Goal: Communication & Community: Participate in discussion

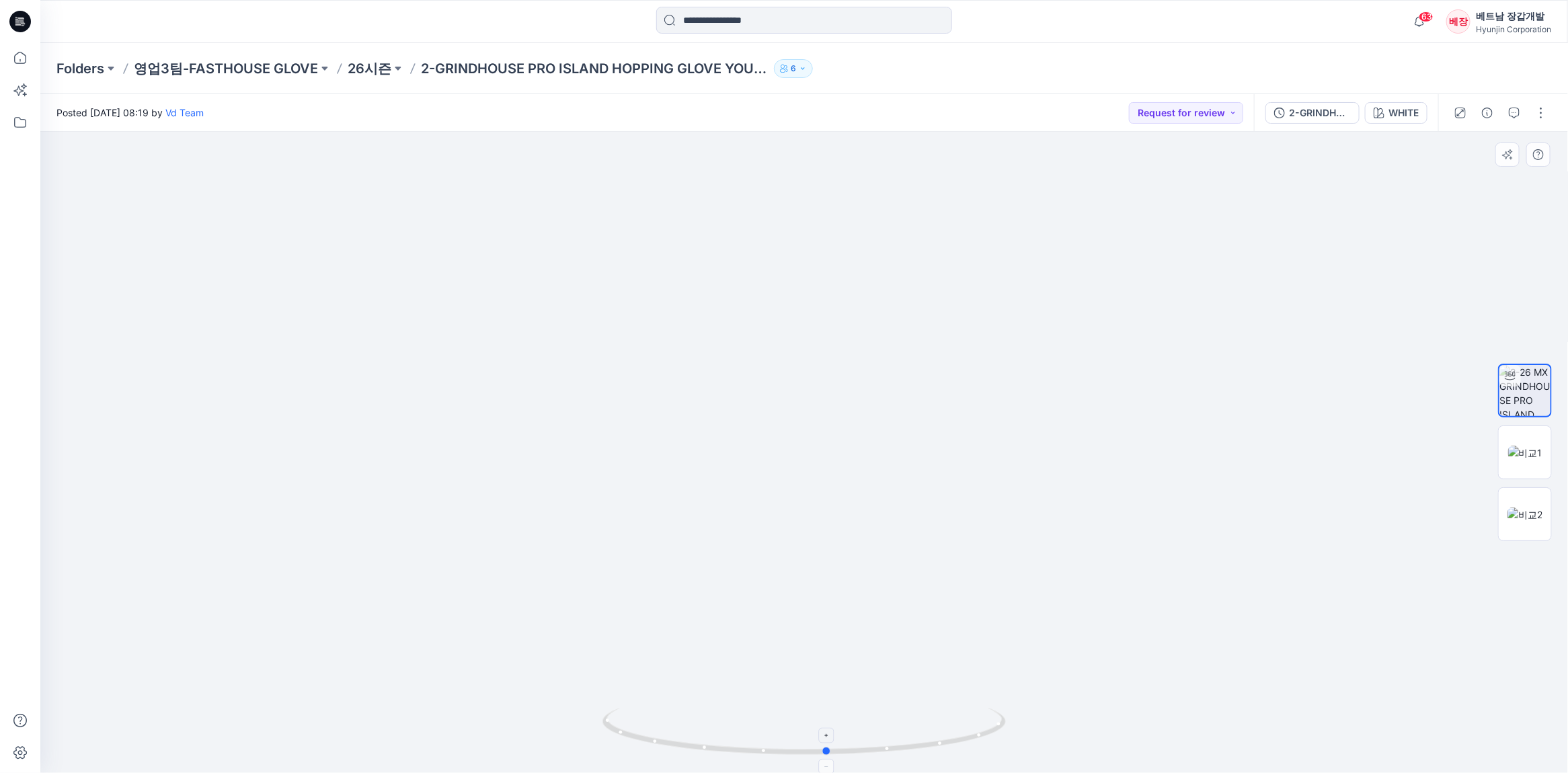
drag, startPoint x: 810, startPoint y: 757, endPoint x: 834, endPoint y: 752, distance: 24.5
click at [834, 752] on icon at bounding box center [805, 733] width 407 height 50
drag, startPoint x: 908, startPoint y: 652, endPoint x: 744, endPoint y: 665, distance: 164.5
click at [744, 665] on img at bounding box center [804, 377] width 745 height 792
drag, startPoint x: 868, startPoint y: 752, endPoint x: 752, endPoint y: 739, distance: 116.7
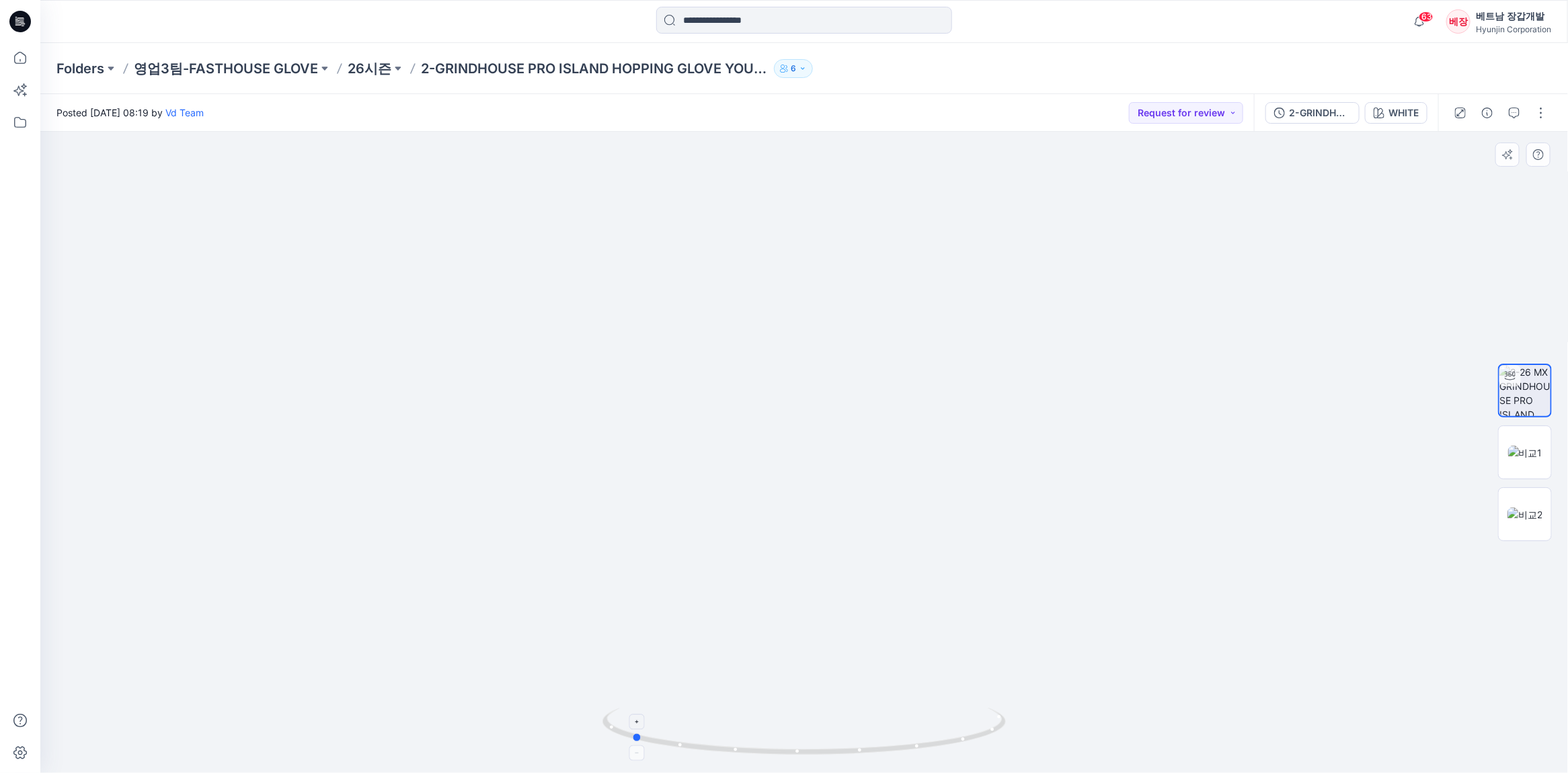
click at [672, 771] on div at bounding box center [804, 739] width 404 height 67
drag, startPoint x: 825, startPoint y: 642, endPoint x: 805, endPoint y: 528, distance: 115.7
click at [805, 528] on img at bounding box center [804, 282] width 872 height 982
drag, startPoint x: 864, startPoint y: 755, endPoint x: 713, endPoint y: 761, distance: 151.1
click at [713, 761] on div at bounding box center [804, 739] width 404 height 67
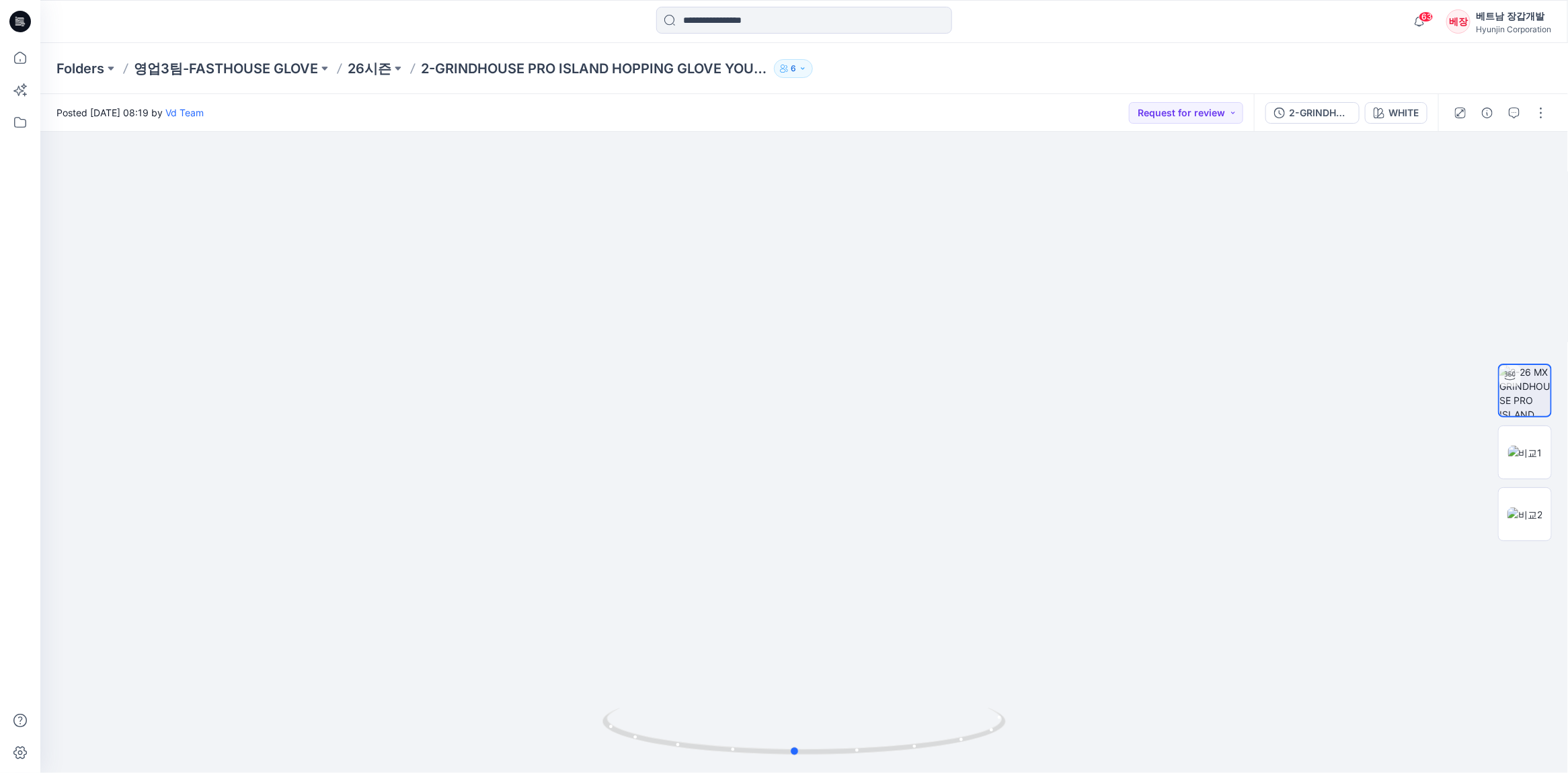
drag, startPoint x: 831, startPoint y: 757, endPoint x: 741, endPoint y: 785, distance: 94.3
click at [741, 772] on html "63 Notifications Vd Team has updated 3-27 LITE DARK GLOVE with 3-27 LITE DARK G…" at bounding box center [784, 386] width 1568 height 773
drag, startPoint x: 809, startPoint y: 341, endPoint x: 809, endPoint y: 387, distance: 46.0
click at [809, 387] on img at bounding box center [804, 393] width 798 height 757
click at [1515, 115] on icon "button" at bounding box center [1514, 113] width 11 height 11
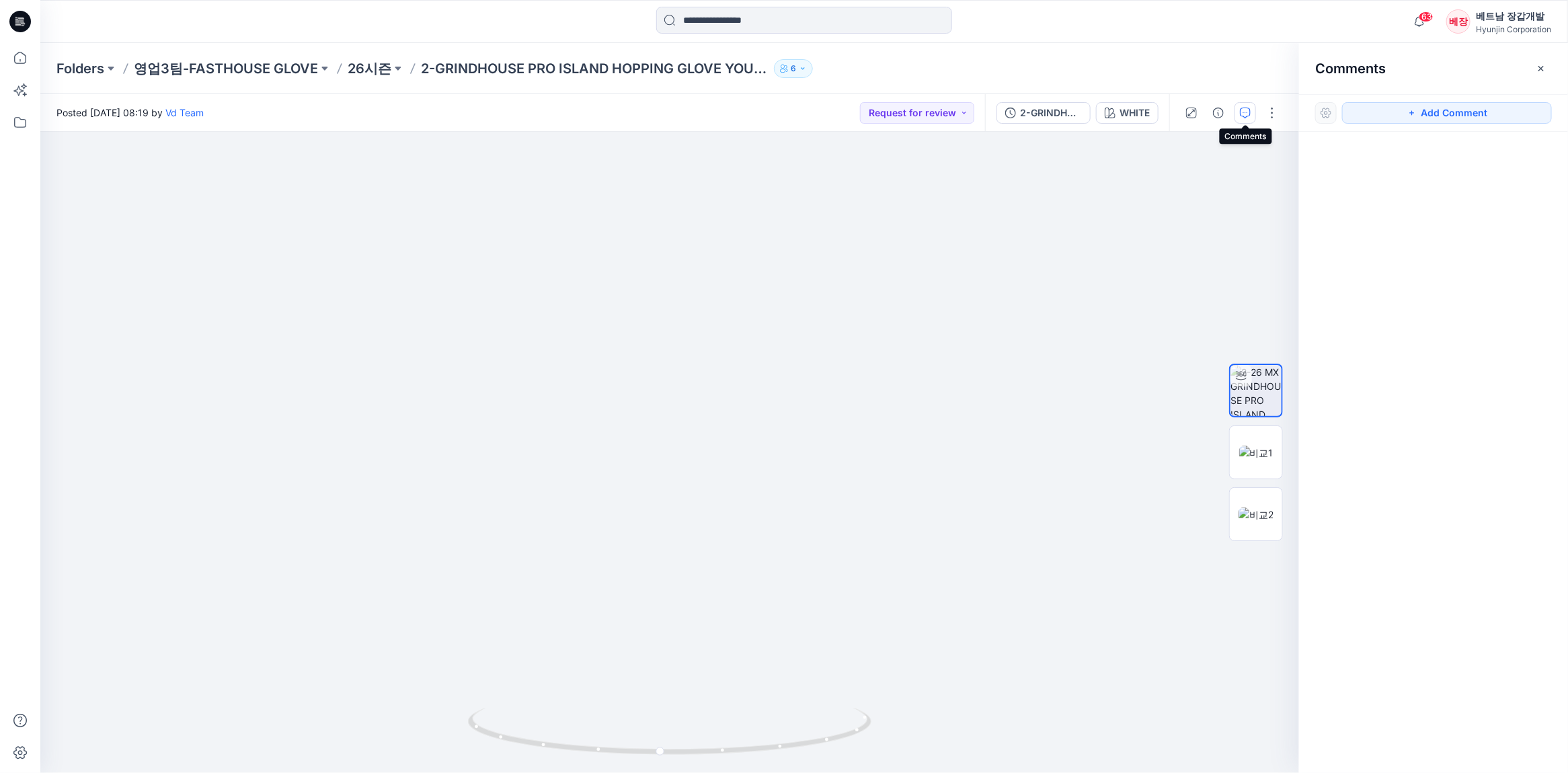
click at [1242, 108] on icon "button" at bounding box center [1245, 113] width 11 height 11
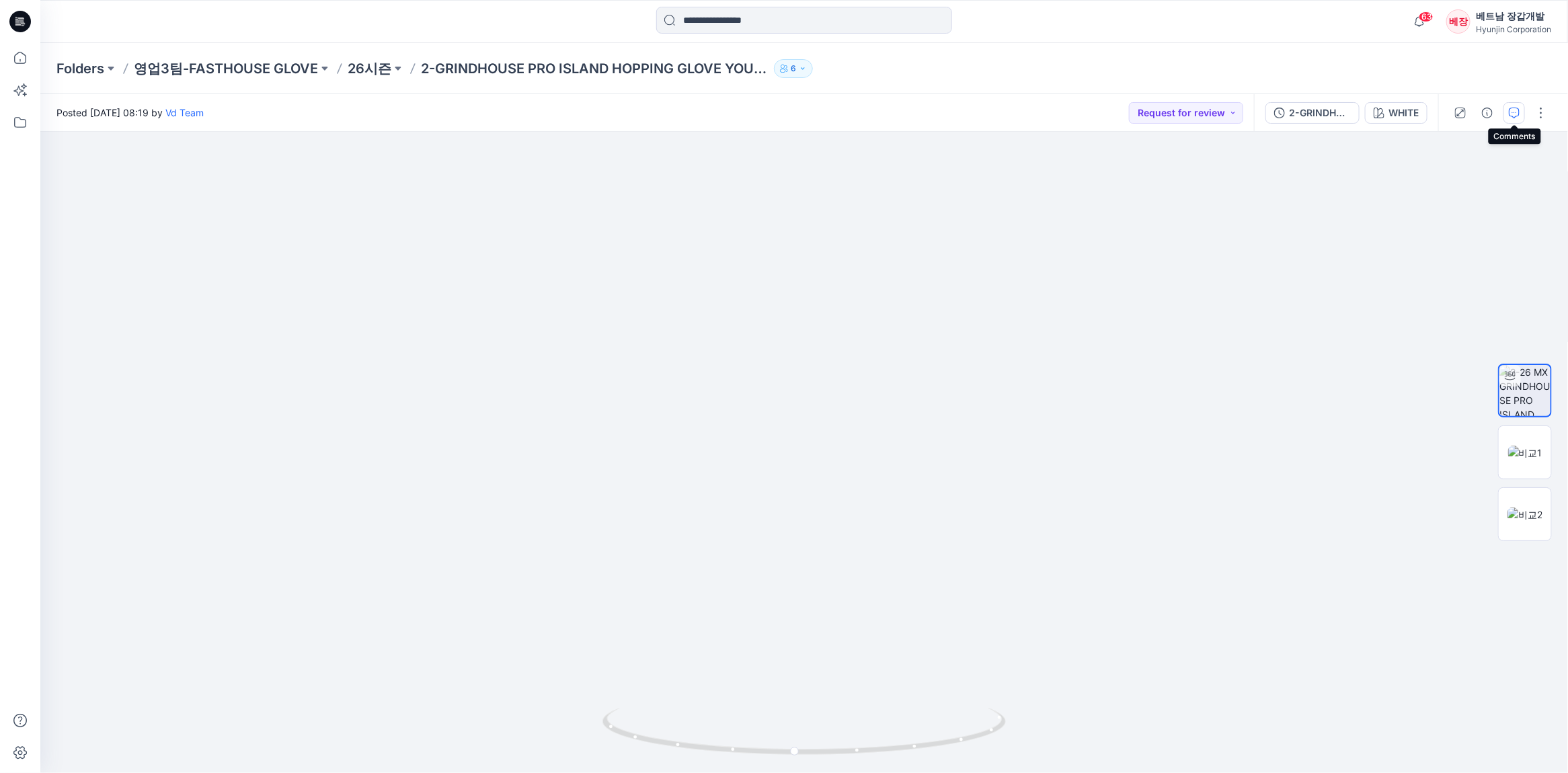
click at [1515, 108] on icon "button" at bounding box center [1514, 113] width 11 height 11
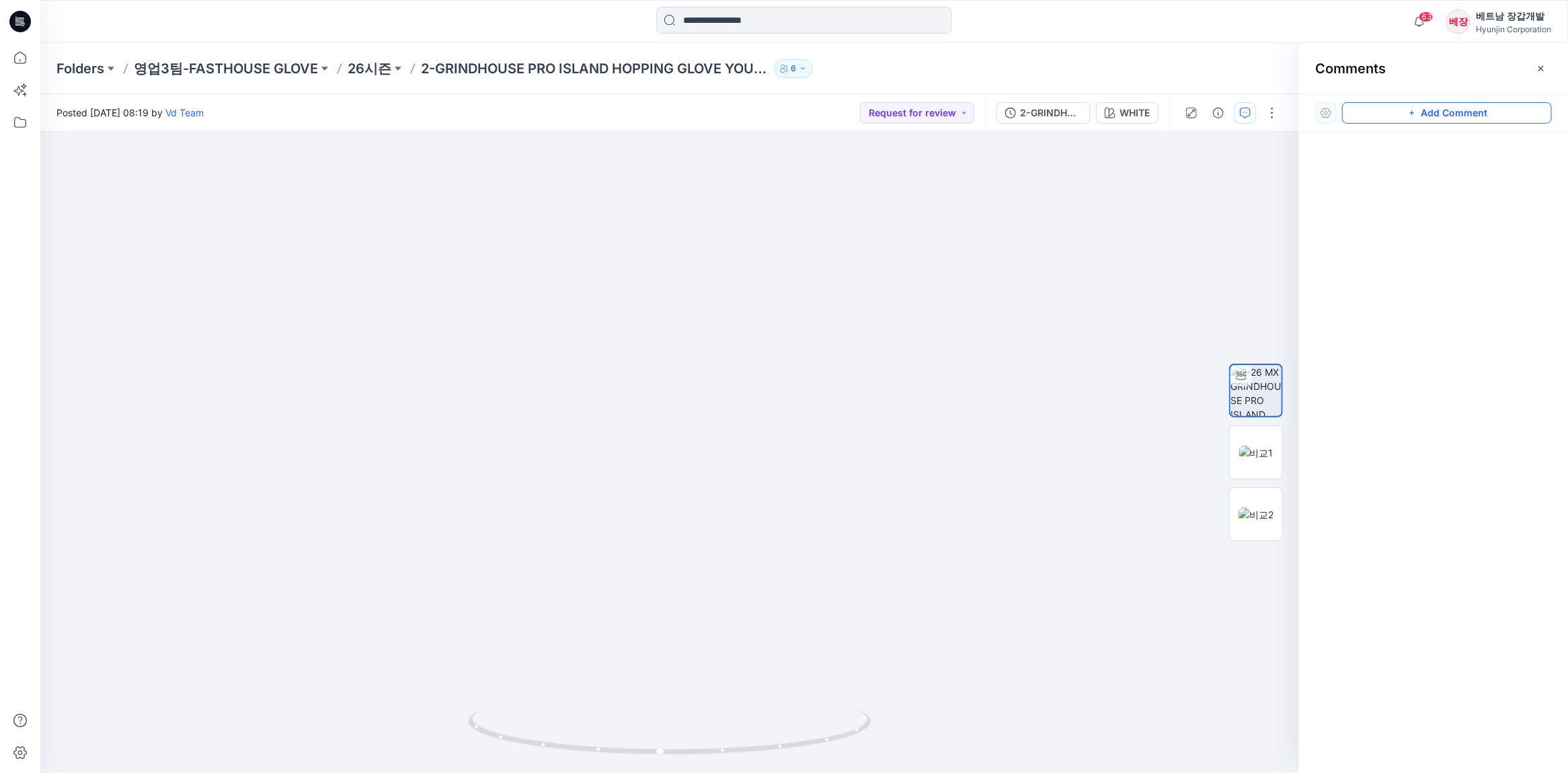
click at [1440, 111] on button "Add Comment" at bounding box center [1446, 113] width 210 height 21
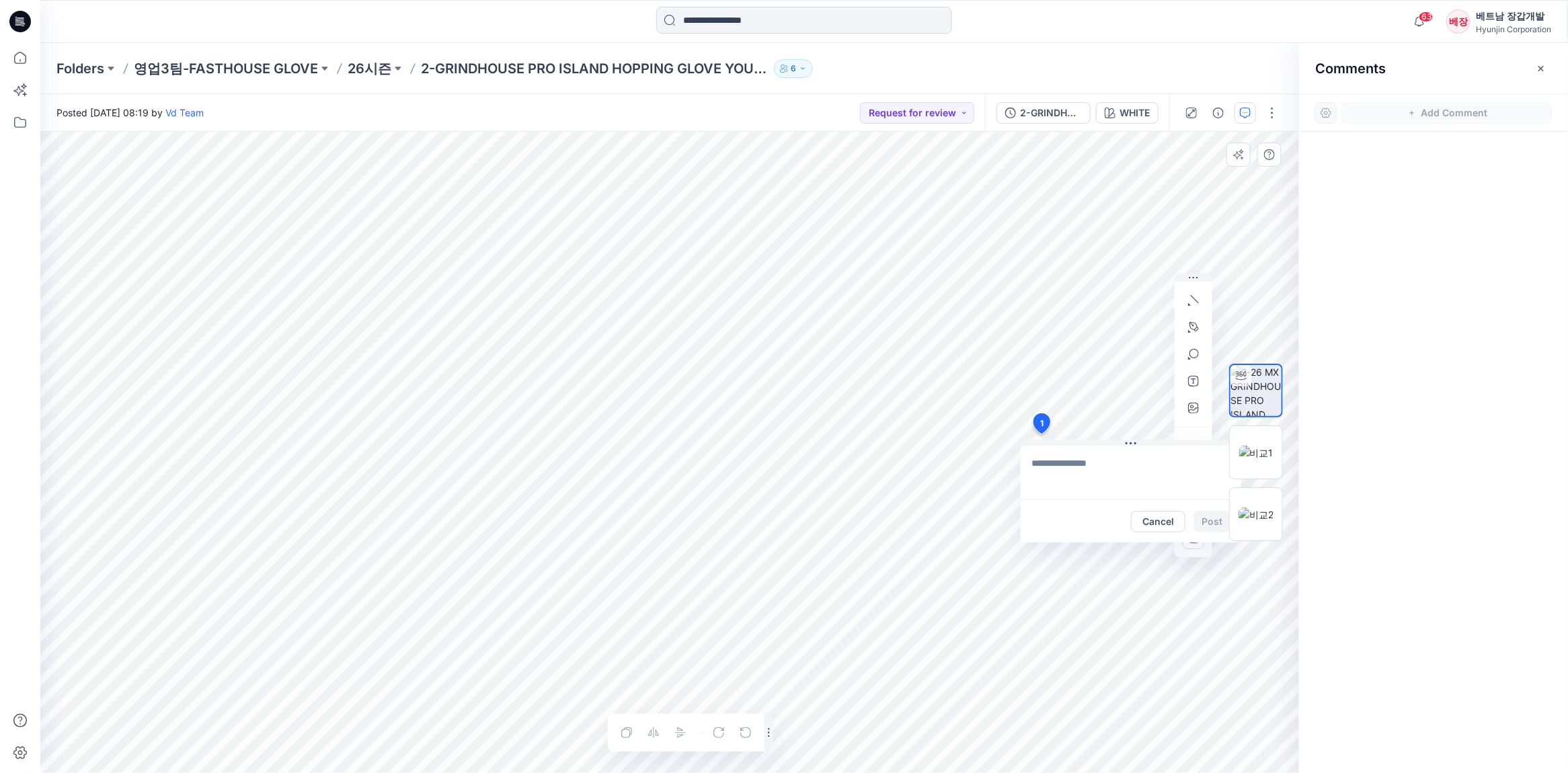
click at [1077, 381] on div "1 Cancel Post Layer 1" at bounding box center [670, 452] width 1259 height 642
type textarea "**********"
click at [1205, 524] on button "Post" at bounding box center [1211, 522] width 37 height 21
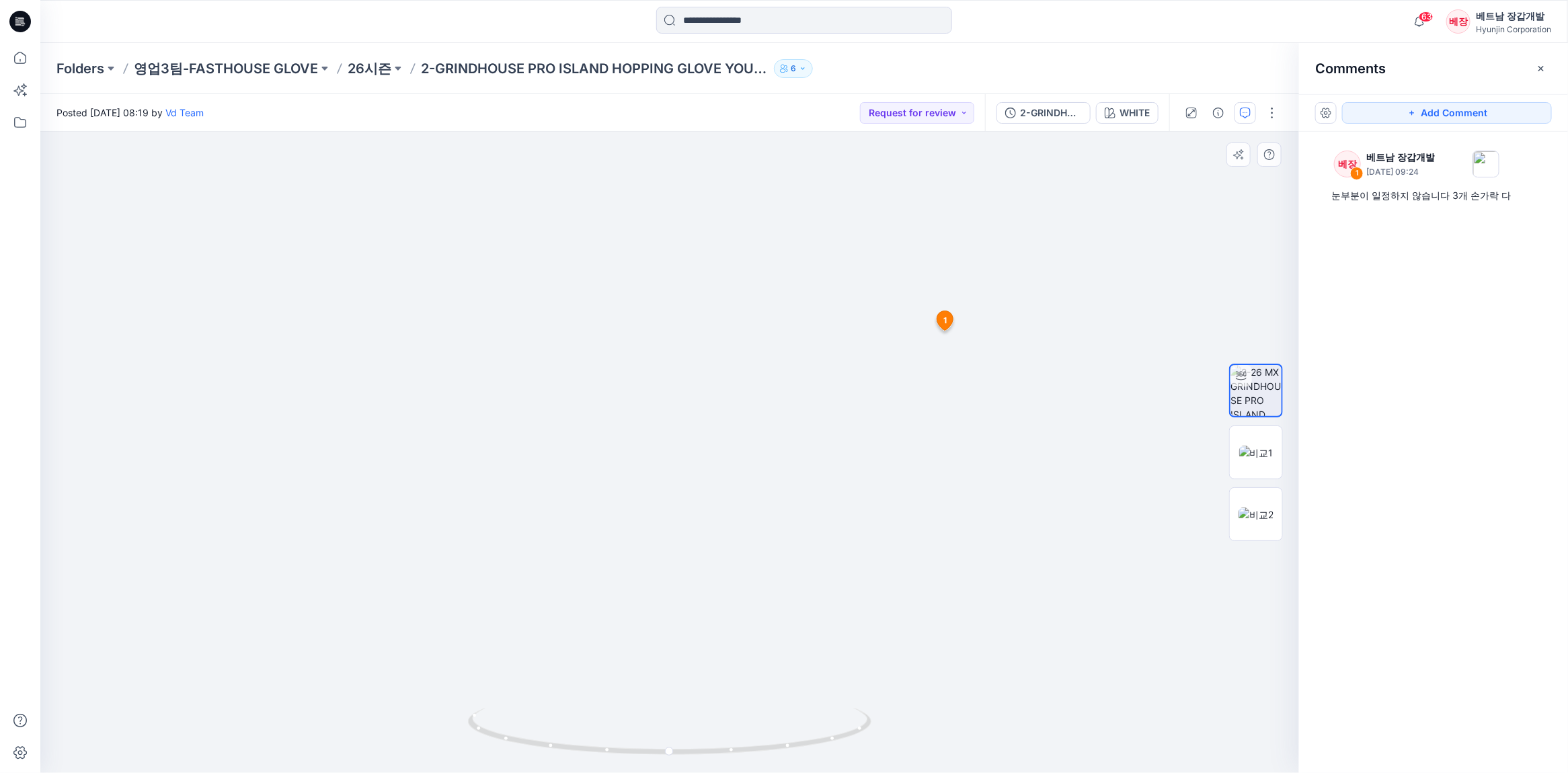
drag, startPoint x: 983, startPoint y: 587, endPoint x: 805, endPoint y: 588, distance: 178.0
click at [805, 588] on img at bounding box center [670, 370] width 745 height 804
drag, startPoint x: 683, startPoint y: 752, endPoint x: 909, endPoint y: 750, distance: 226.0
click at [909, 750] on div at bounding box center [670, 452] width 1259 height 642
click at [1440, 106] on button "Add Comment" at bounding box center [1446, 113] width 210 height 21
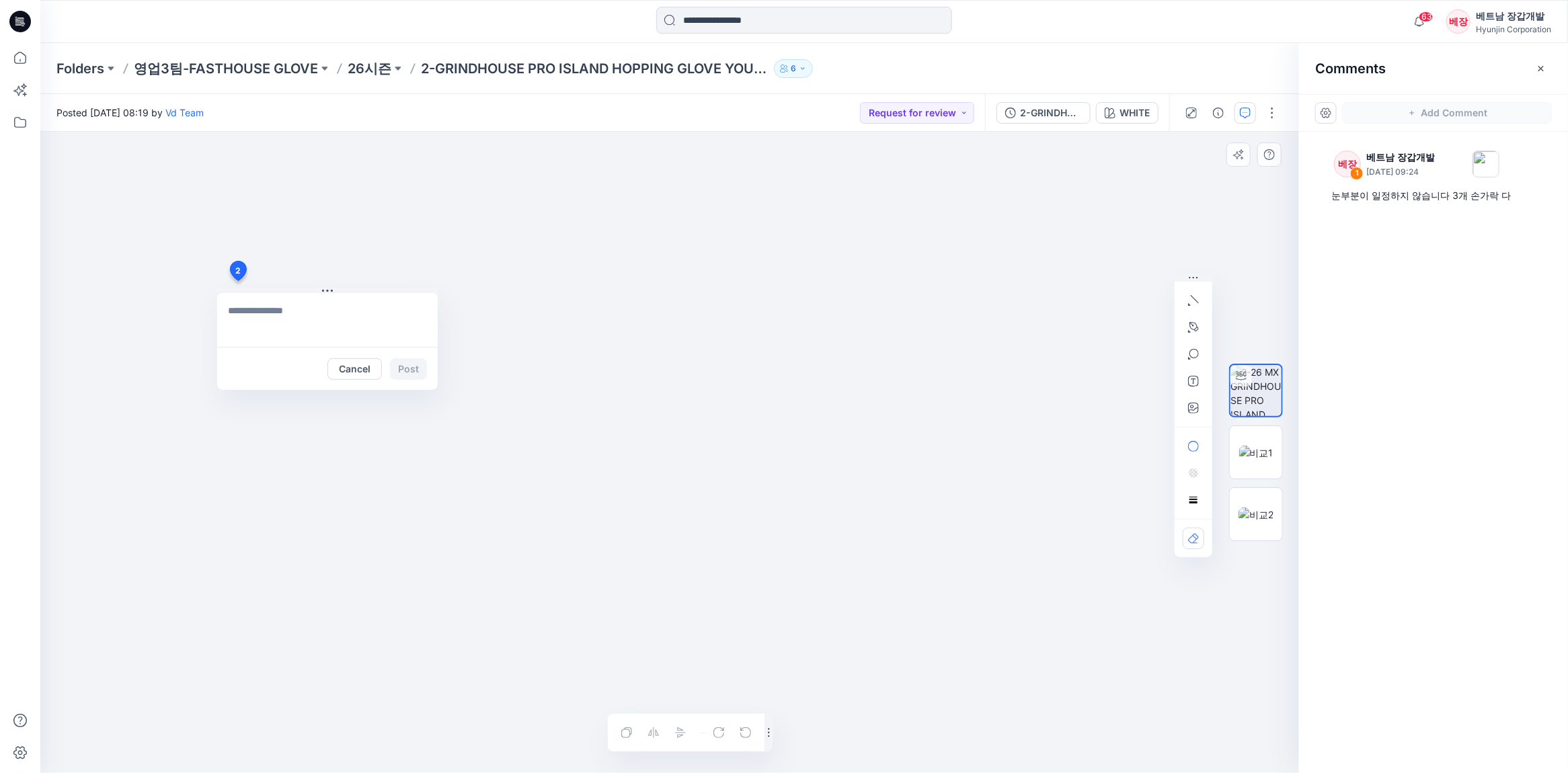
click at [238, 281] on div "2 Cancel Post Layer 1" at bounding box center [670, 452] width 1259 height 642
type textarea "**********"
click at [400, 366] on button "Post" at bounding box center [408, 369] width 37 height 21
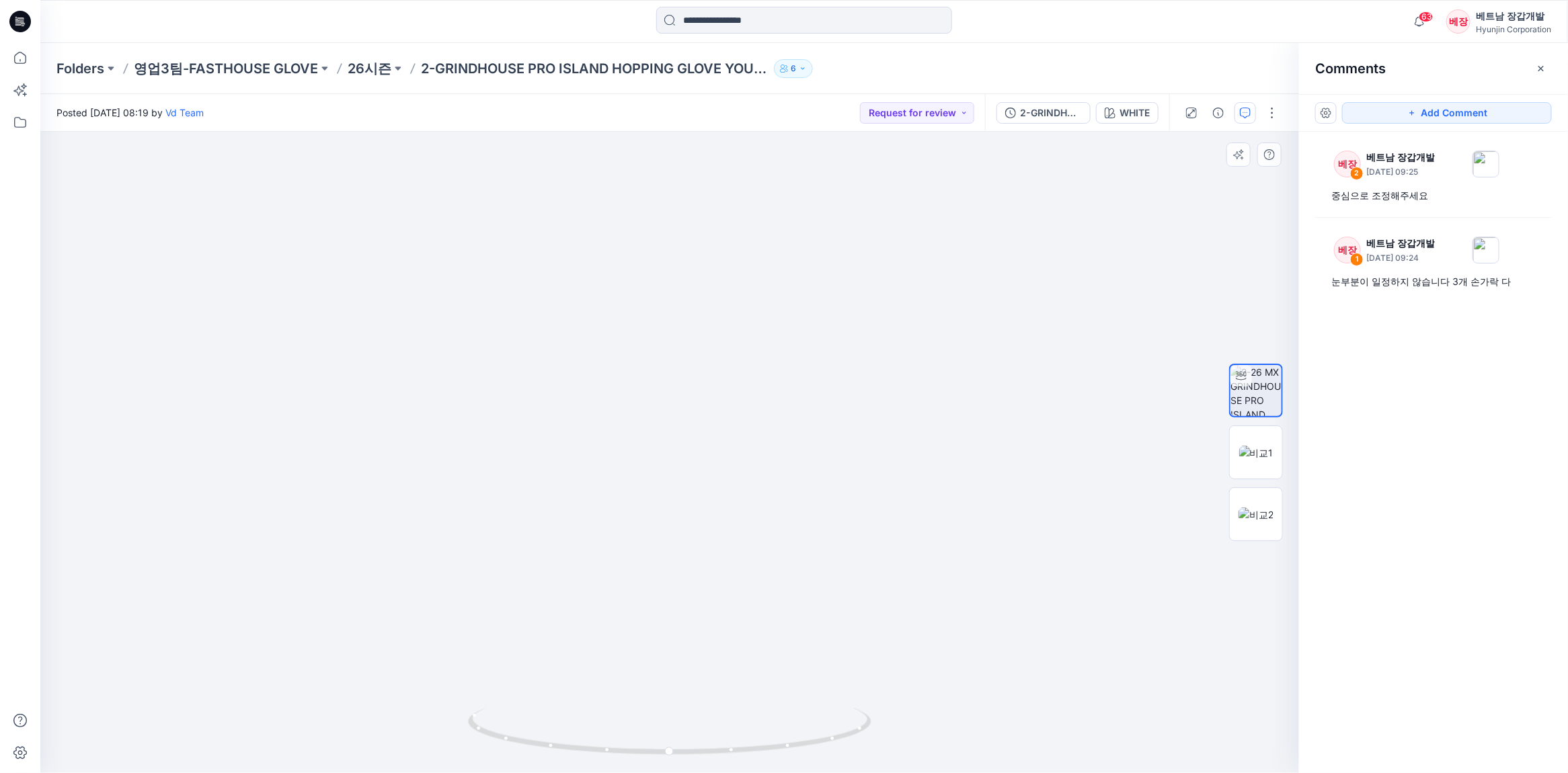
drag, startPoint x: 1009, startPoint y: 609, endPoint x: 811, endPoint y: 413, distance: 278.6
click at [811, 413] on img at bounding box center [670, 191] width 998 height 1165
drag, startPoint x: 801, startPoint y: 746, endPoint x: 670, endPoint y: 760, distance: 131.7
click at [670, 760] on div at bounding box center [670, 739] width 404 height 67
drag, startPoint x: 627, startPoint y: 301, endPoint x: 624, endPoint y: 337, distance: 36.1
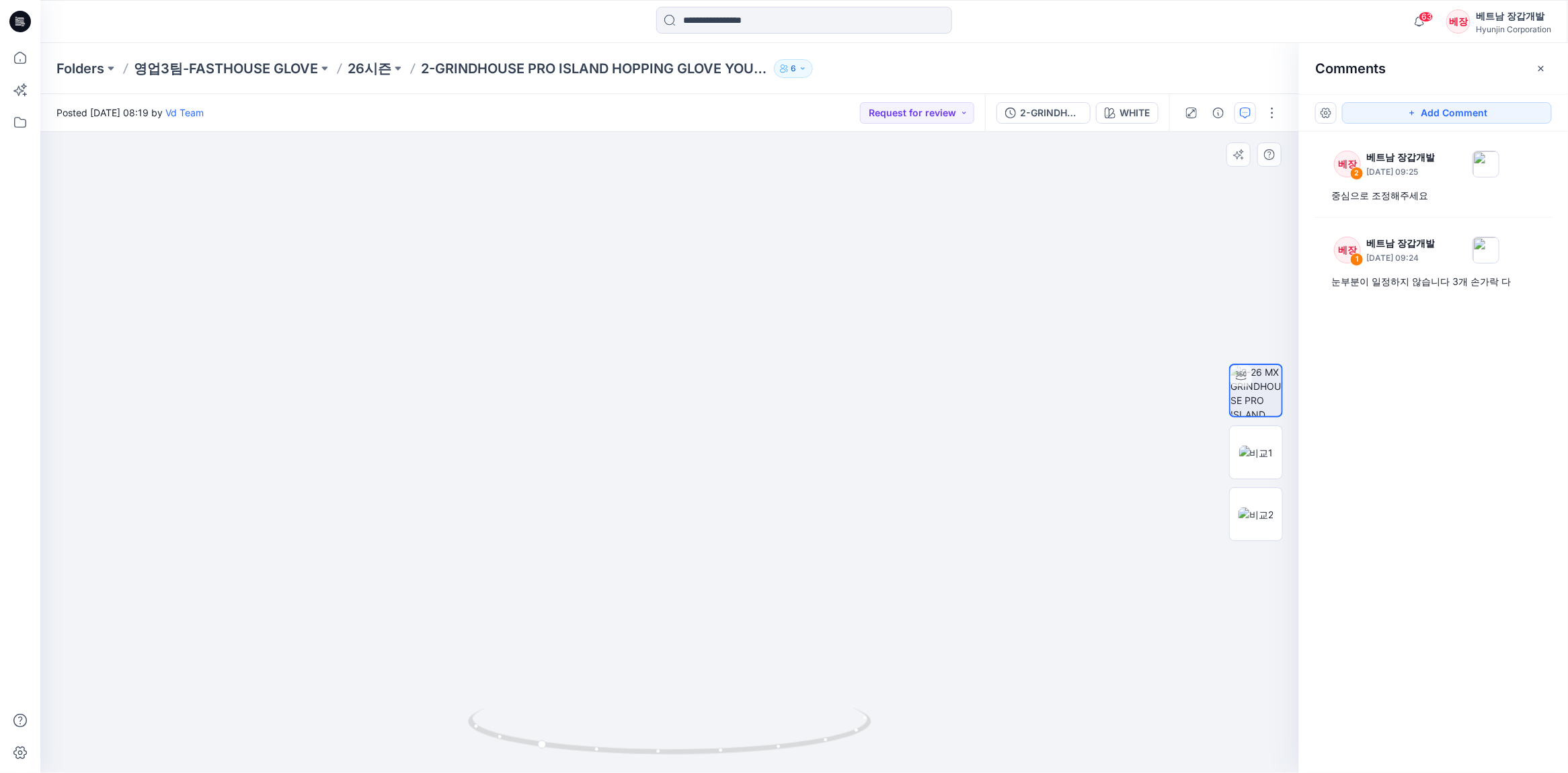
click at [624, 337] on img at bounding box center [670, 209] width 998 height 1129
drag, startPoint x: 630, startPoint y: 421, endPoint x: 616, endPoint y: 412, distance: 16.6
click at [612, 403] on img at bounding box center [670, 200] width 998 height 1144
drag, startPoint x: 752, startPoint y: 564, endPoint x: 602, endPoint y: 575, distance: 150.4
click at [596, 575] on img at bounding box center [670, 205] width 998 height 1135
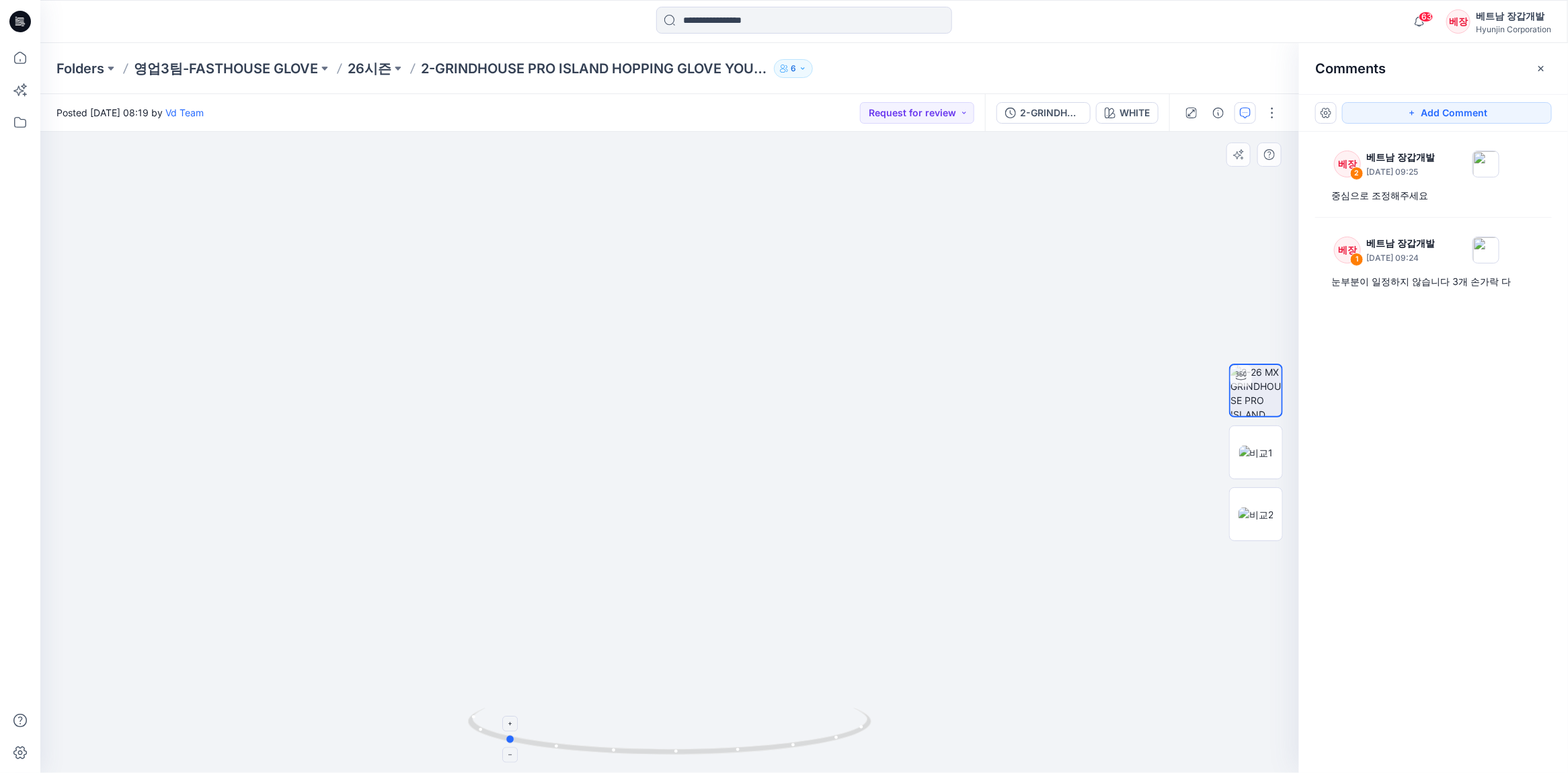
drag, startPoint x: 749, startPoint y: 744, endPoint x: 717, endPoint y: 757, distance: 34.5
click at [717, 757] on icon at bounding box center [671, 733] width 407 height 50
click at [1464, 113] on button "Add Comment" at bounding box center [1446, 113] width 210 height 21
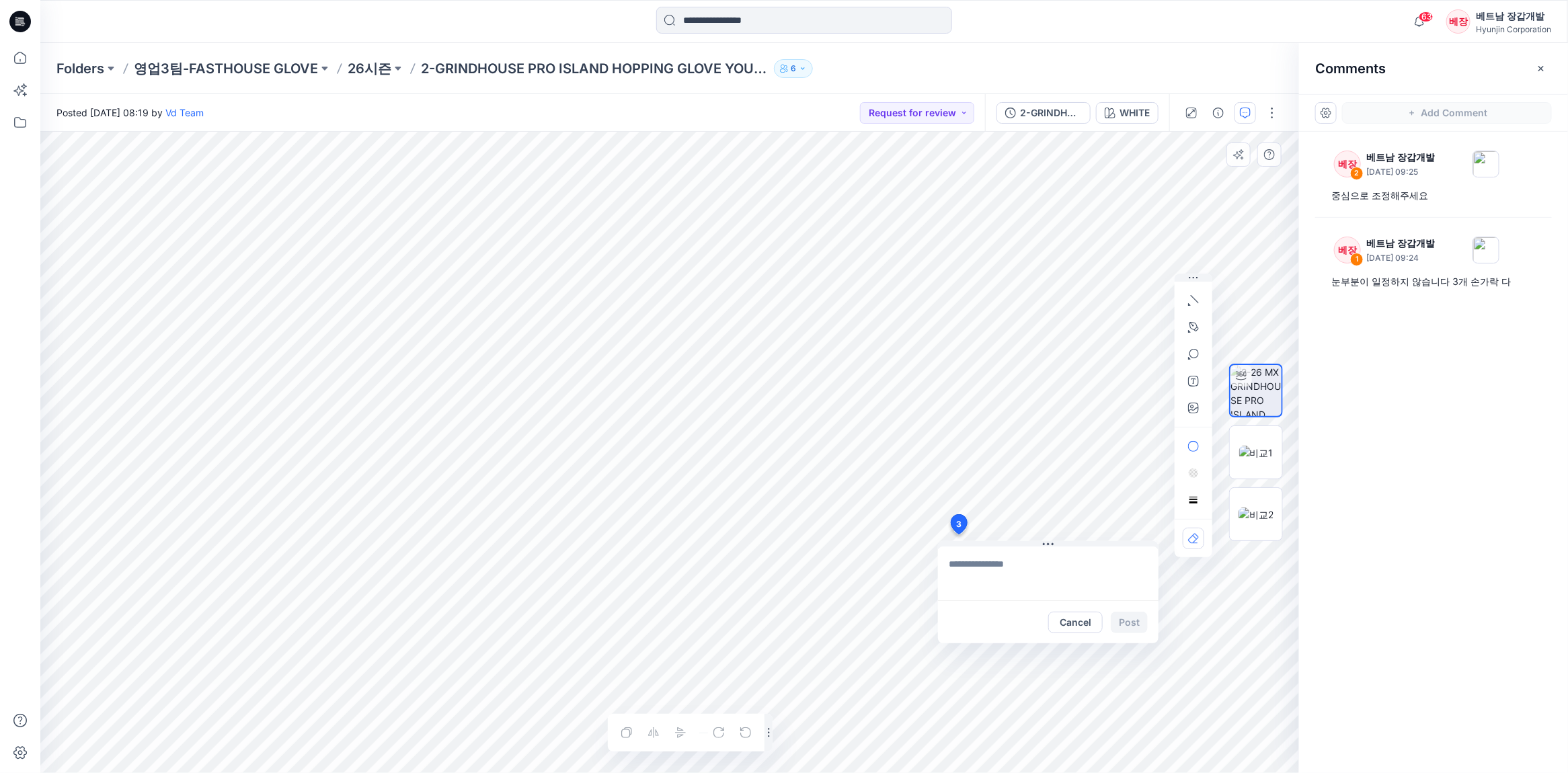
click at [958, 535] on div "3 Cancel Post 2 베장 베트남 장갑개발 [DATE] 09:25 중심으로 조정해주세요 Reply Layer 1" at bounding box center [670, 452] width 1259 height 642
type textarea "**********"
click at [1127, 619] on button "Post" at bounding box center [1129, 623] width 37 height 21
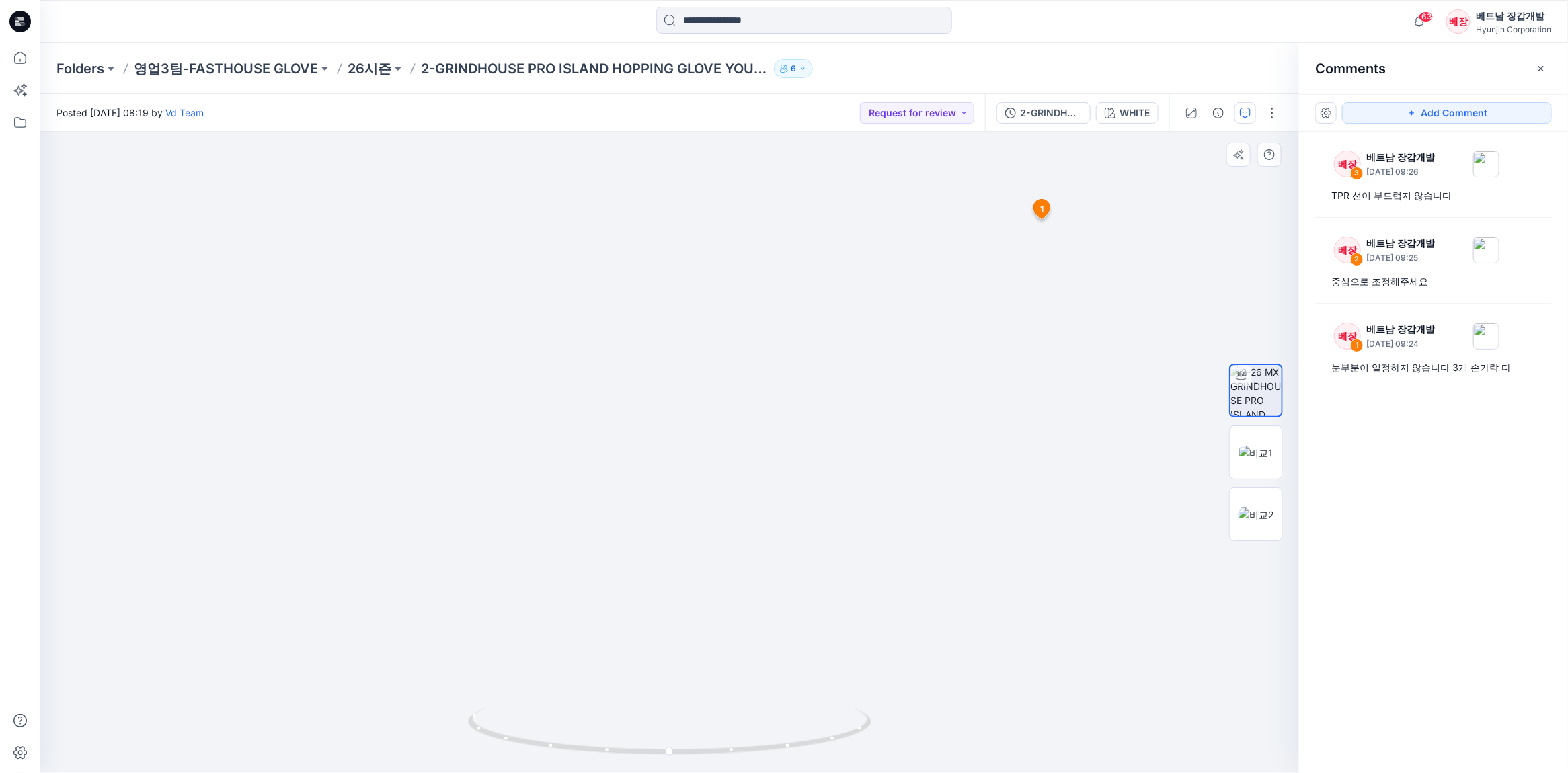
drag, startPoint x: 1008, startPoint y: 521, endPoint x: 531, endPoint y: 421, distance: 487.4
click at [518, 427] on img at bounding box center [669, 251] width 1008 height 1042
drag, startPoint x: 823, startPoint y: 743, endPoint x: 657, endPoint y: 752, distance: 166.2
click at [657, 752] on icon at bounding box center [671, 733] width 407 height 50
drag, startPoint x: 653, startPoint y: 303, endPoint x: 657, endPoint y: 435, distance: 132.1
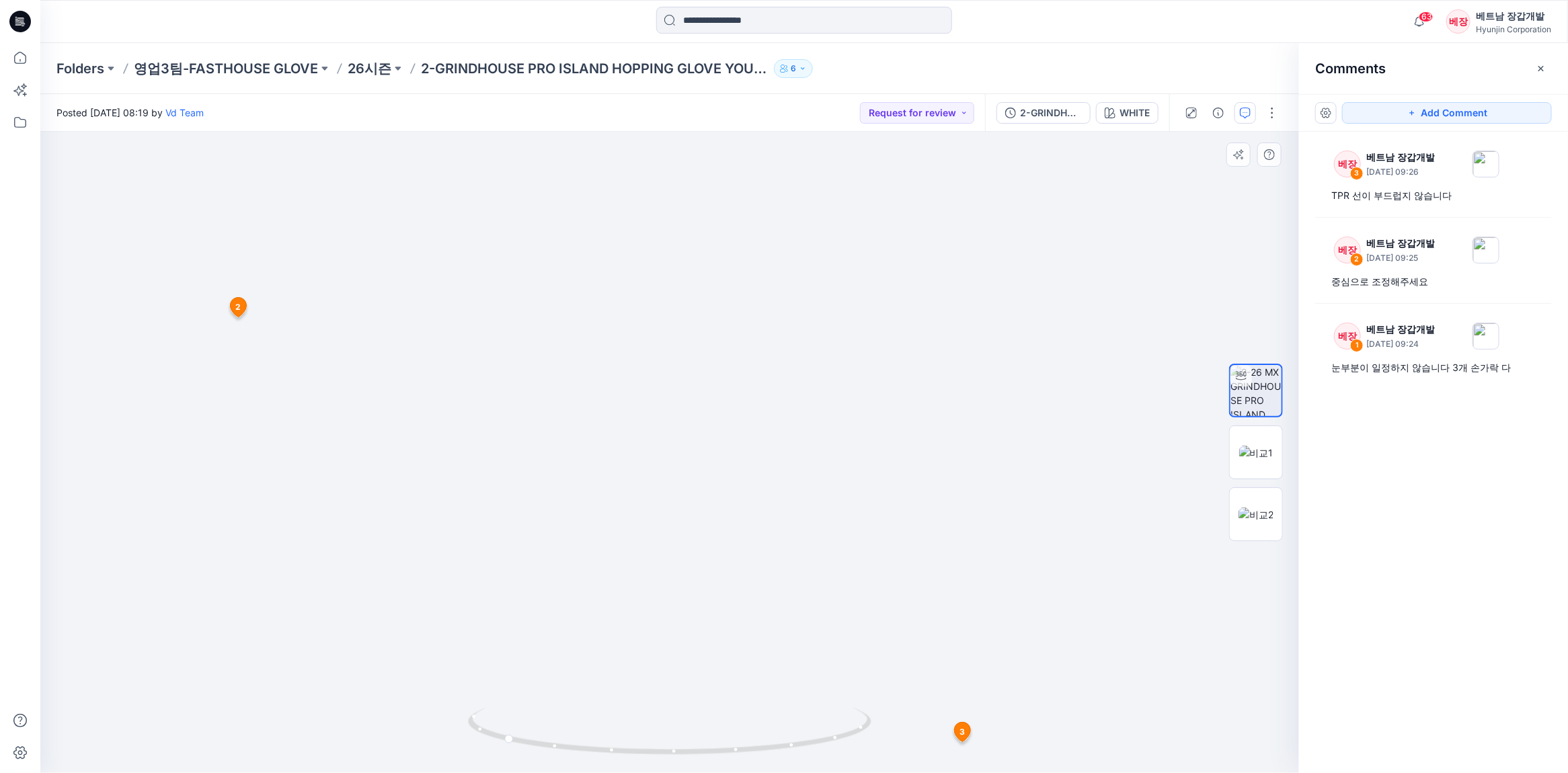
click at [657, 435] on img at bounding box center [669, 304] width 1008 height 937
click at [705, 244] on img at bounding box center [669, 304] width 1008 height 937
